Goal: Transaction & Acquisition: Purchase product/service

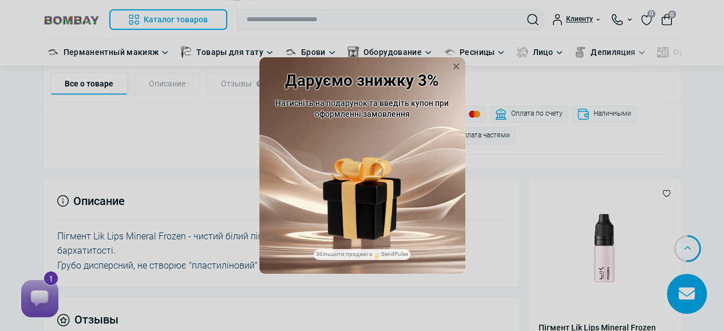
click at [120, 227] on div "Даруємо знижку 3% Натисніть на подарунок та введіть купон при оформленні замовл…" at bounding box center [362, 165] width 724 height 331
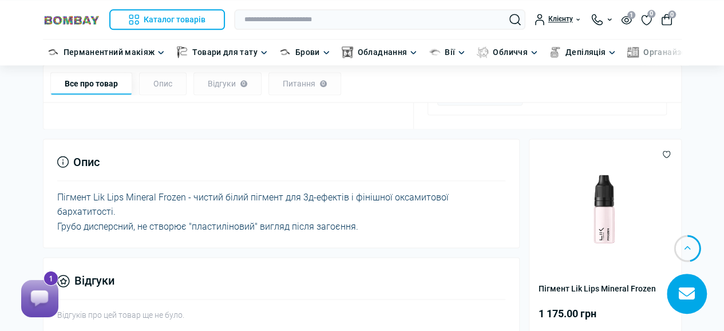
scroll to position [744, 0]
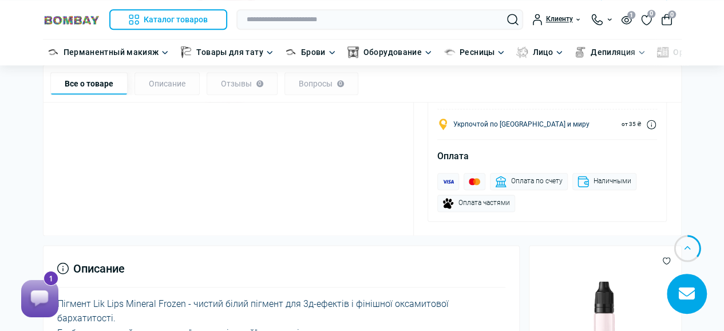
scroll to position [744, 0]
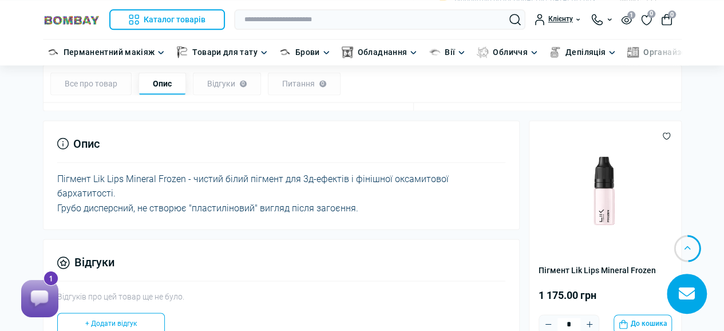
scroll to position [858, 0]
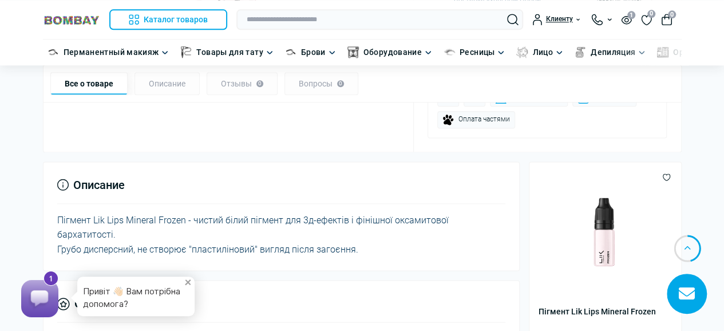
scroll to position [744, 0]
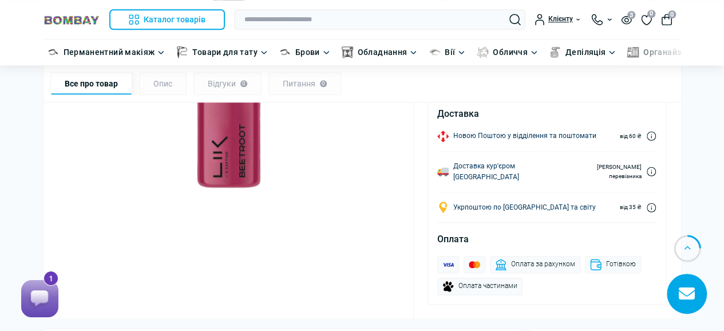
scroll to position [572, 0]
